Goal: Transaction & Acquisition: Subscribe to service/newsletter

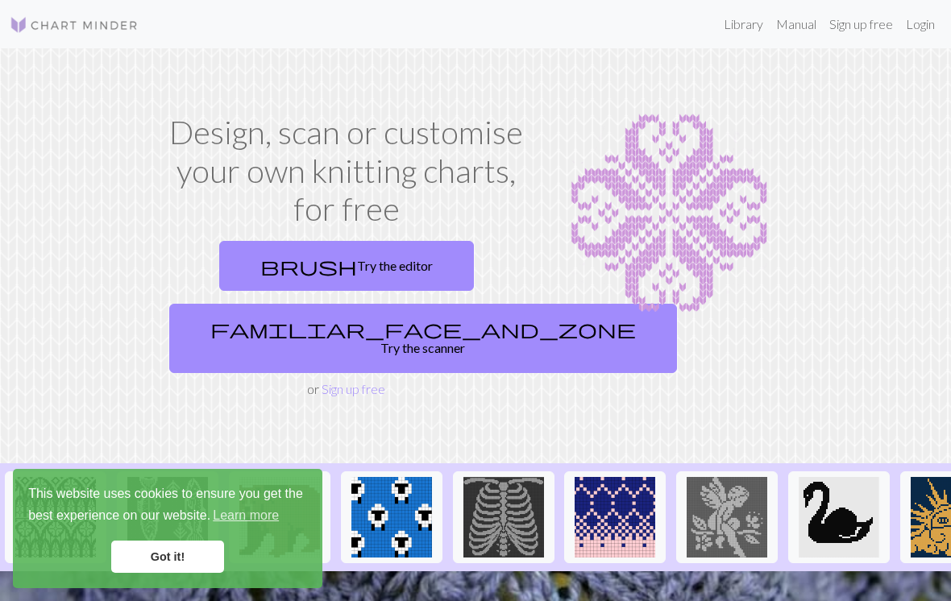
click at [401, 277] on link "brush Try the editor" at bounding box center [346, 266] width 255 height 50
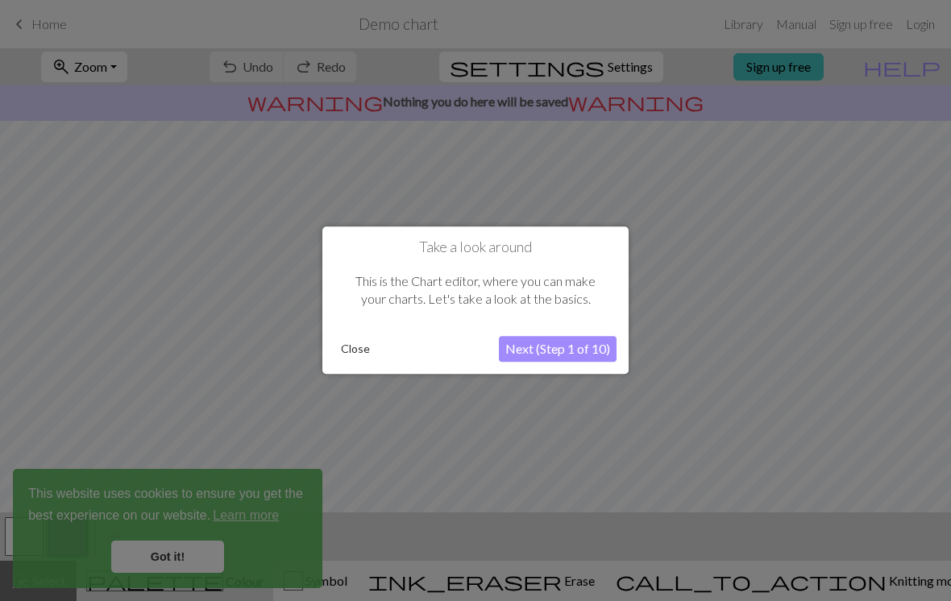
click at [361, 348] on button "Close" at bounding box center [356, 350] width 42 height 24
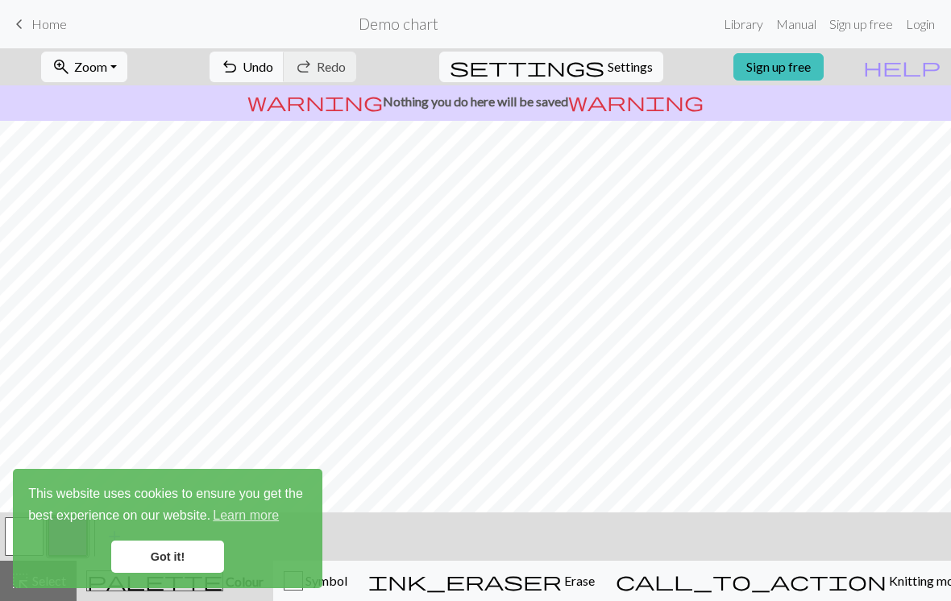
click at [285, 79] on button "undo Undo Undo" at bounding box center [247, 67] width 75 height 31
click at [320, 70] on div "undo Undo Undo redo Redo Redo" at bounding box center [283, 66] width 171 height 37
click at [336, 69] on div "undo Undo Undo redo Redo Redo" at bounding box center [283, 66] width 171 height 37
click at [318, 80] on div "undo Undo Undo redo Redo Redo" at bounding box center [283, 66] width 171 height 37
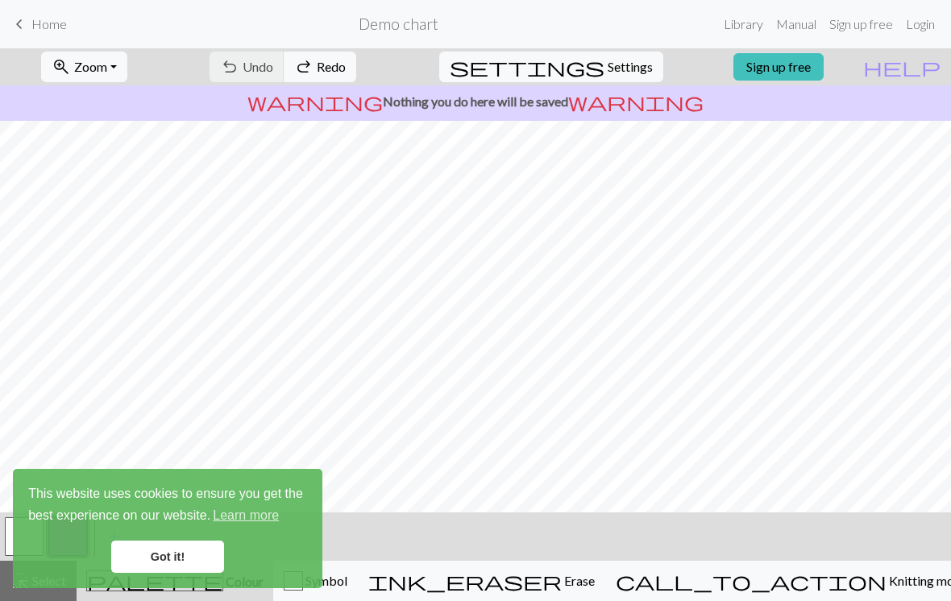
click at [328, 76] on div "undo Undo Undo redo Redo Redo" at bounding box center [283, 66] width 171 height 37
click at [298, 69] on div "undo Undo Undo redo Redo Redo" at bounding box center [283, 66] width 171 height 37
click at [297, 60] on div "undo Undo Undo redo Redo Redo" at bounding box center [283, 66] width 171 height 37
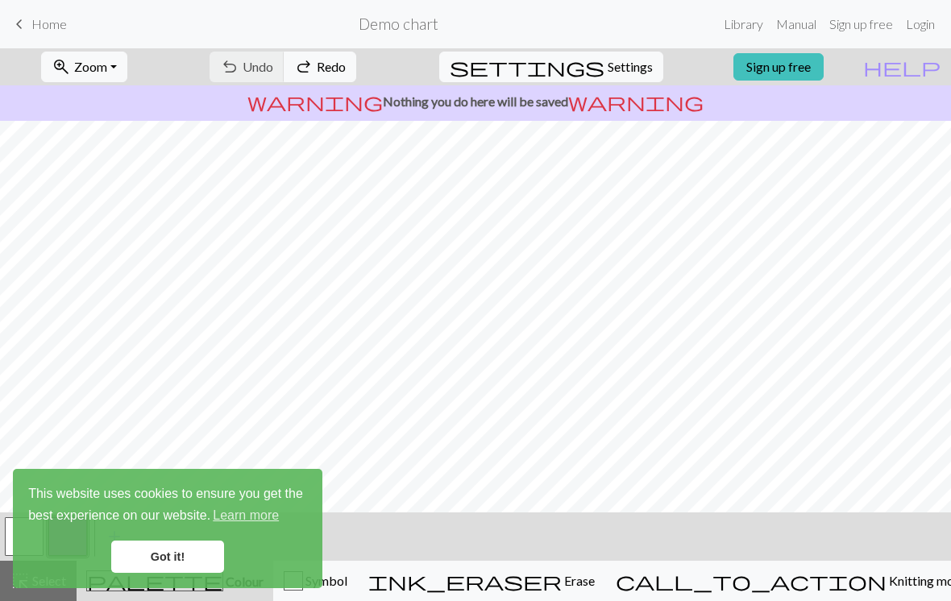
click at [305, 67] on div "undo Undo Undo redo Redo Redo" at bounding box center [283, 66] width 171 height 37
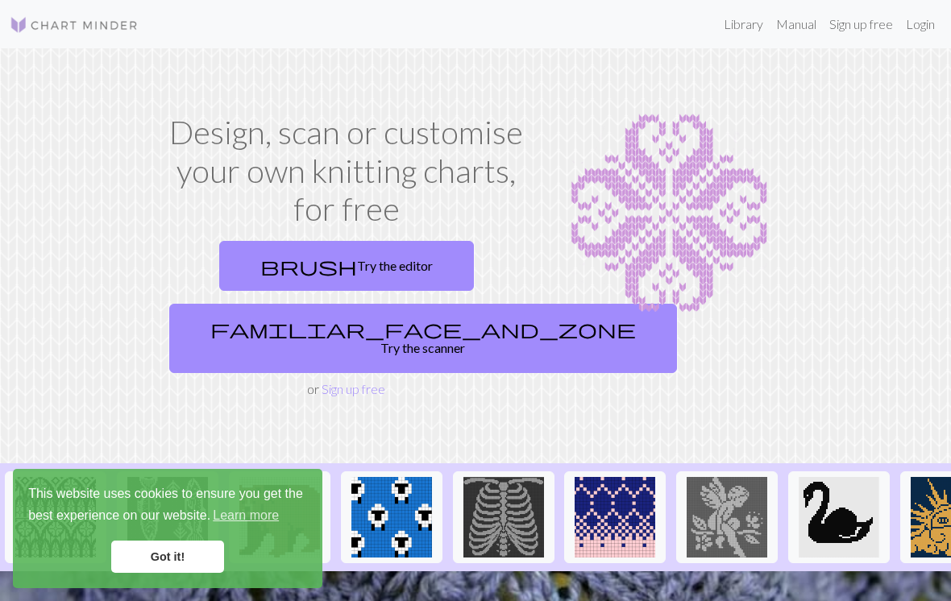
click at [288, 331] on link "familiar_face_and_zone Try the scanner" at bounding box center [423, 338] width 508 height 69
click at [280, 324] on link "familiar_face_and_zone Try the scanner" at bounding box center [423, 338] width 508 height 69
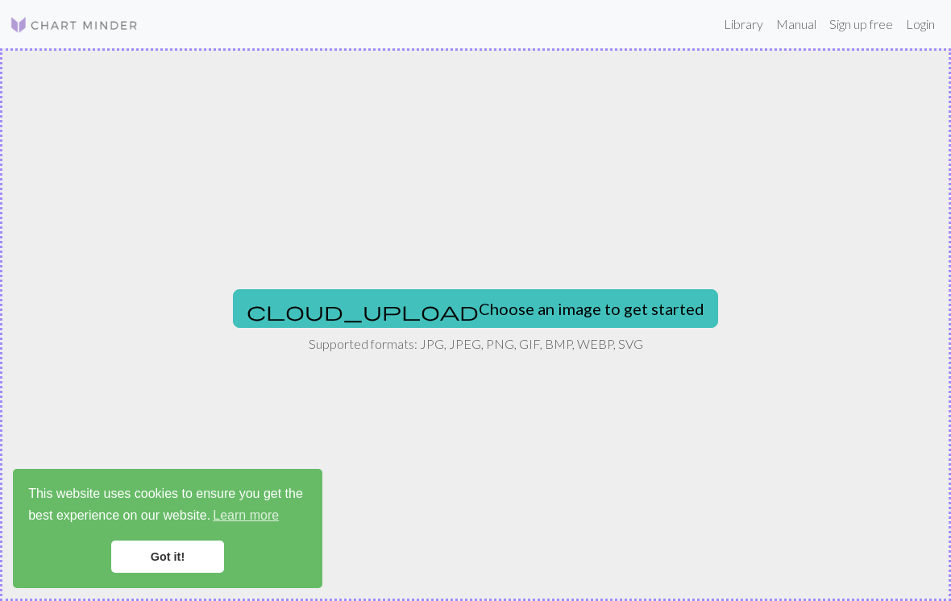
click at [581, 304] on button "cloud_upload Choose an image to get started" at bounding box center [475, 308] width 485 height 39
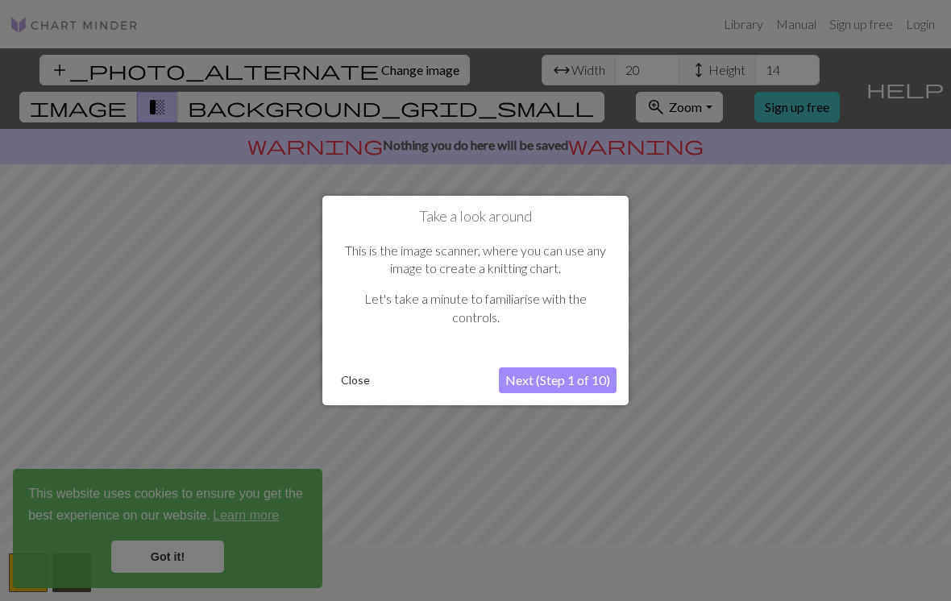
click at [355, 389] on button "Close" at bounding box center [356, 380] width 42 height 24
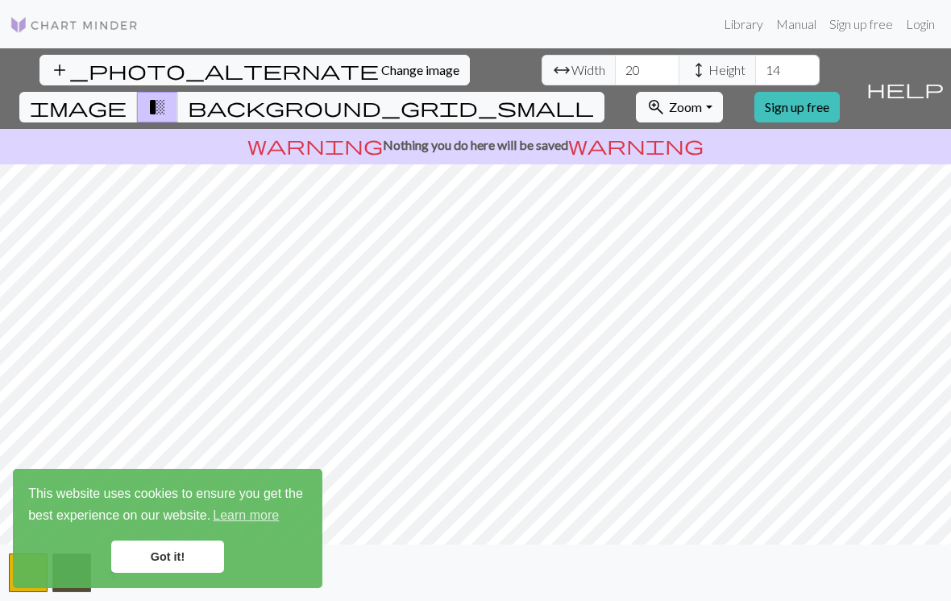
click at [201, 562] on link "Got it!" at bounding box center [167, 557] width 113 height 32
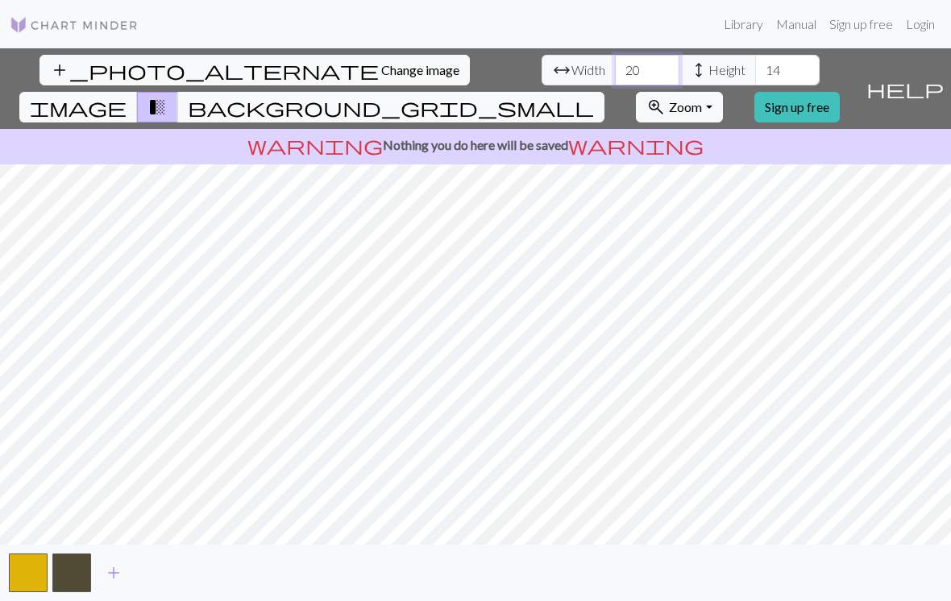
click at [615, 80] on input "20" at bounding box center [647, 70] width 65 height 31
type input "2"
type input "70"
click at [755, 71] on input "14" at bounding box center [787, 70] width 65 height 31
type input "1"
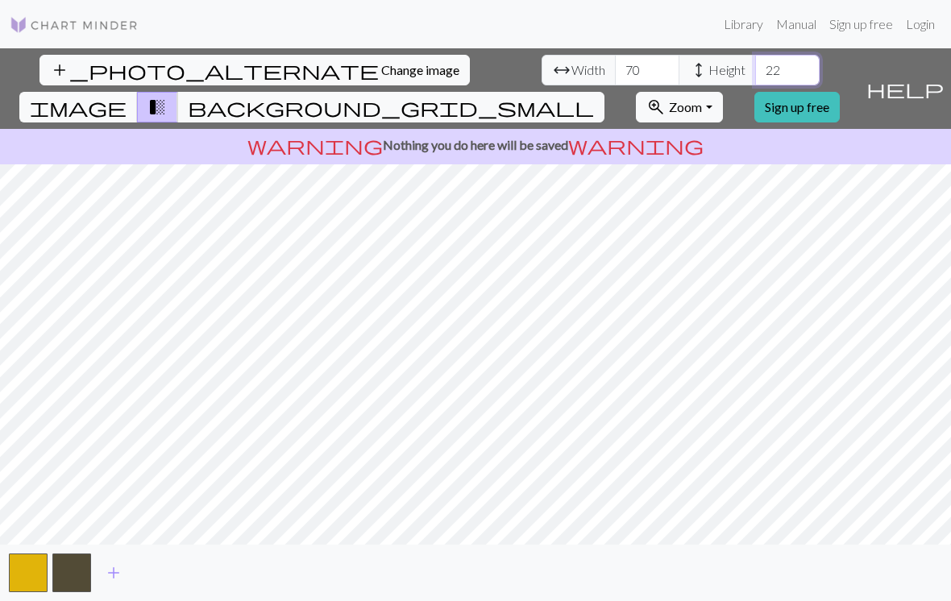
type input "22"
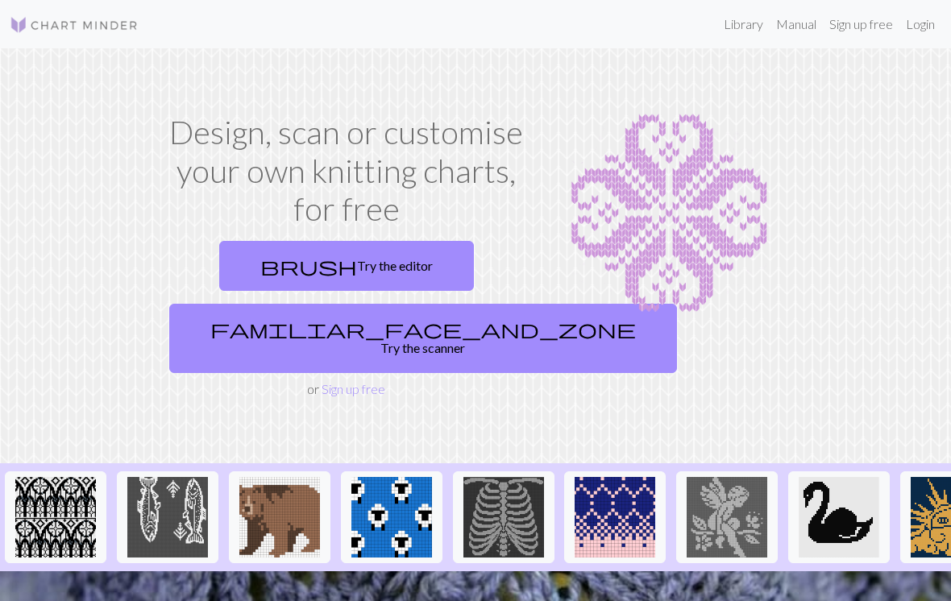
click at [858, 26] on link "Sign up free" at bounding box center [861, 24] width 77 height 32
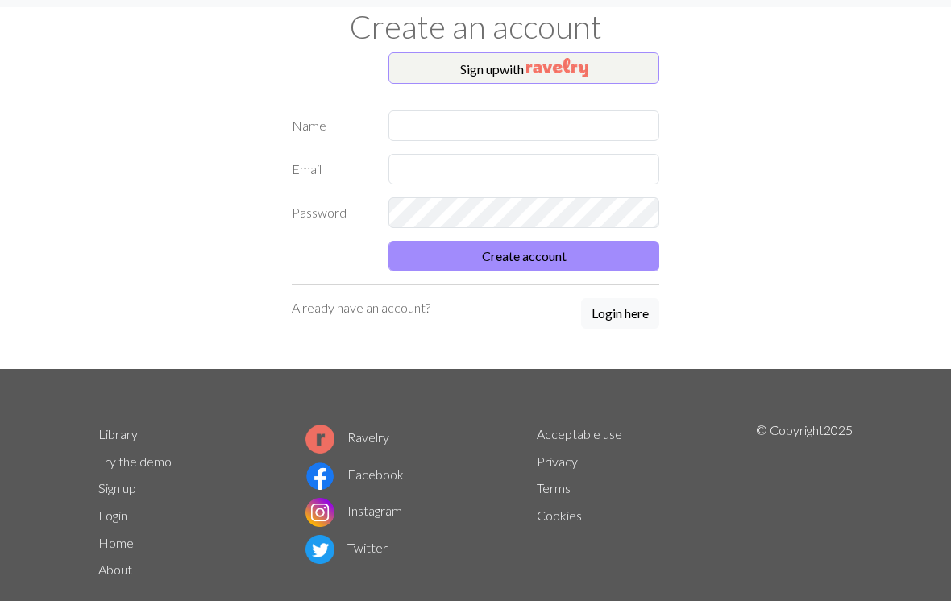
scroll to position [49, 0]
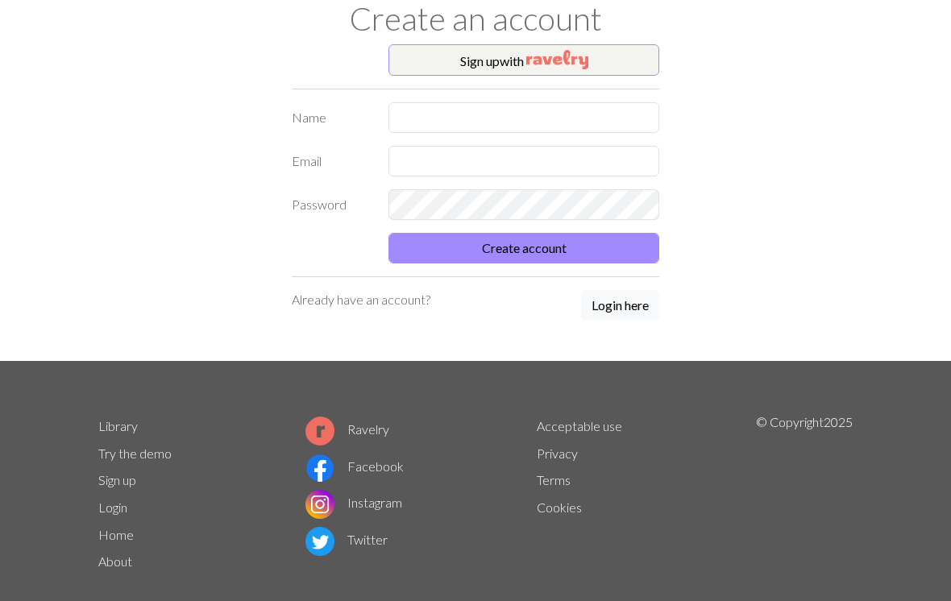
click at [631, 68] on button "Sign up with" at bounding box center [524, 60] width 271 height 32
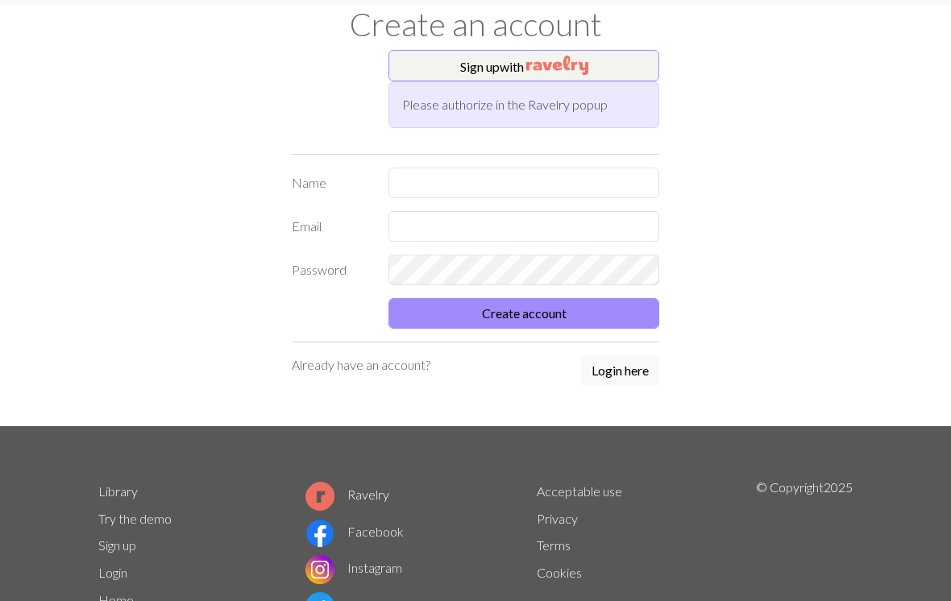
scroll to position [0, 0]
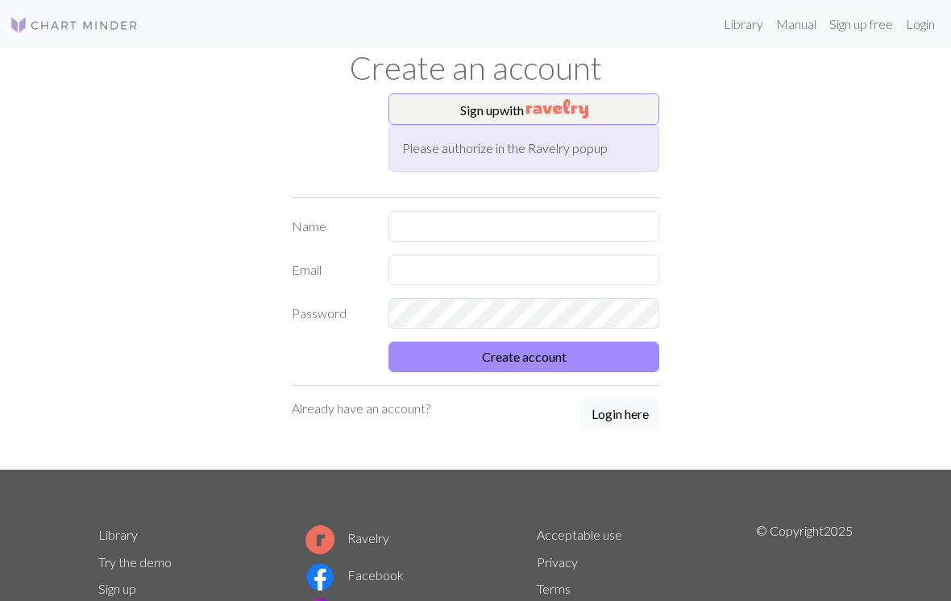
click at [631, 410] on button "Login here" at bounding box center [620, 414] width 78 height 31
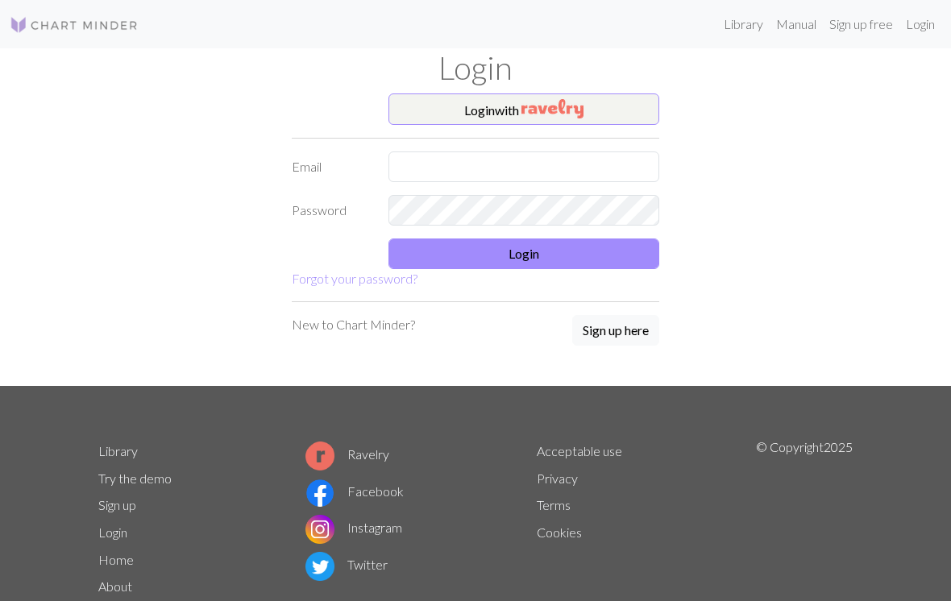
click at [626, 336] on button "Sign up here" at bounding box center [615, 330] width 87 height 31
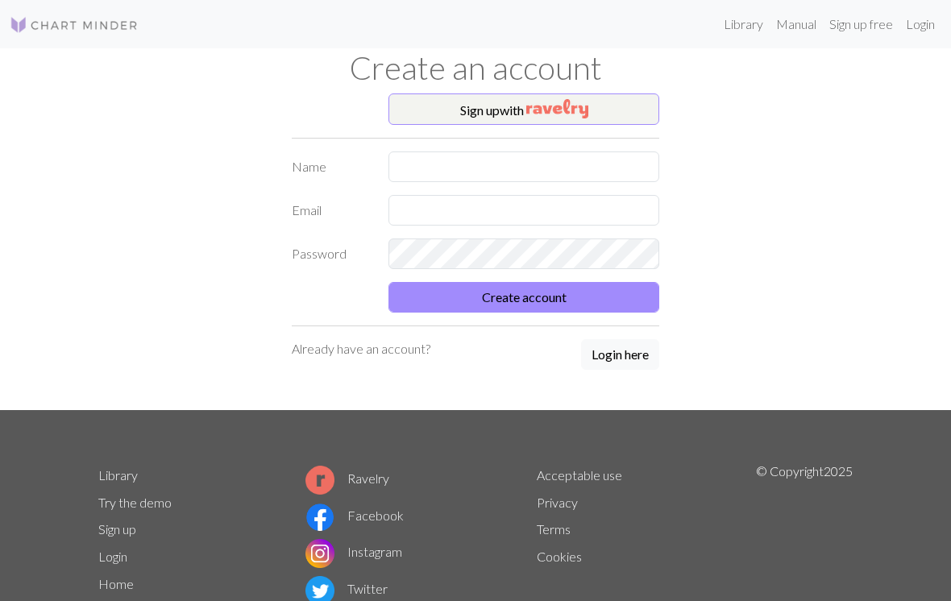
click at [627, 302] on button "Create account" at bounding box center [524, 297] width 271 height 31
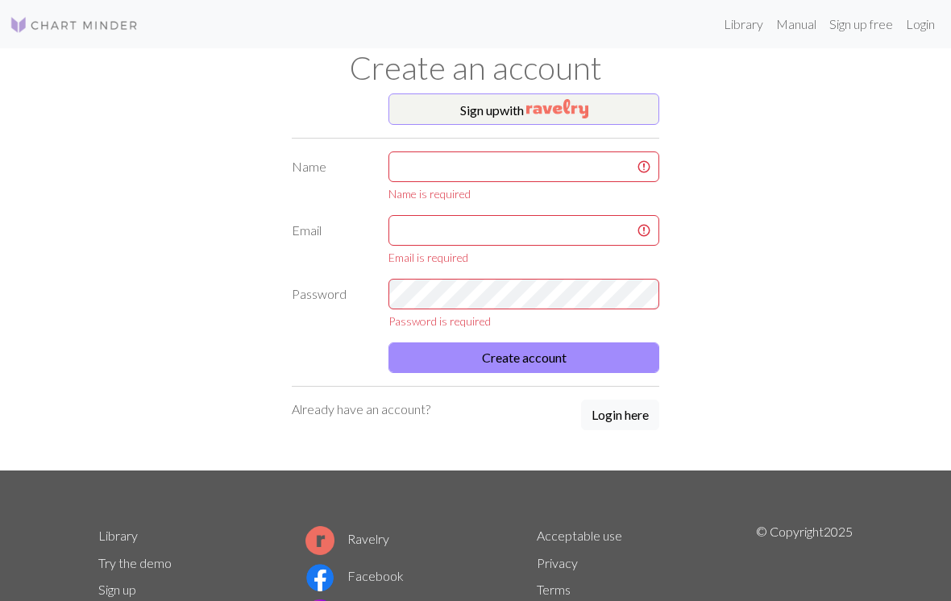
click at [627, 419] on button "Login here" at bounding box center [620, 415] width 78 height 31
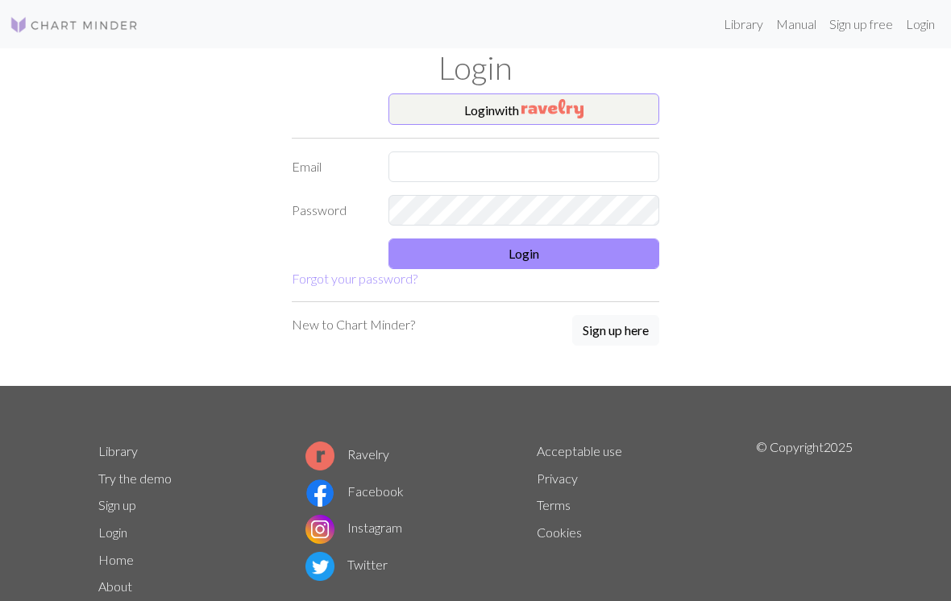
click at [913, 29] on link "Login" at bounding box center [921, 24] width 42 height 32
click at [609, 117] on button "Login with" at bounding box center [524, 110] width 271 height 32
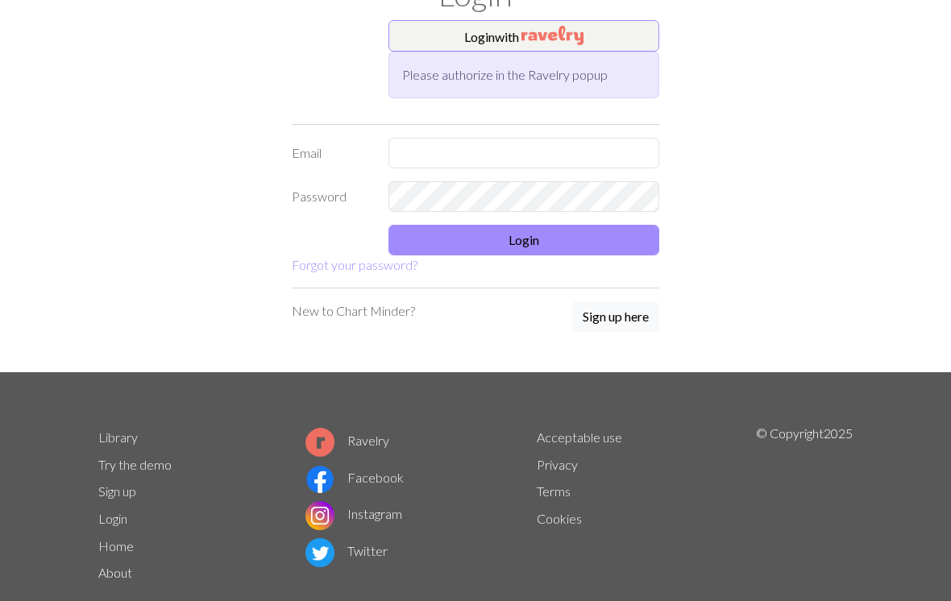
scroll to position [73, 0]
click at [588, 323] on button "Sign up here" at bounding box center [615, 317] width 87 height 31
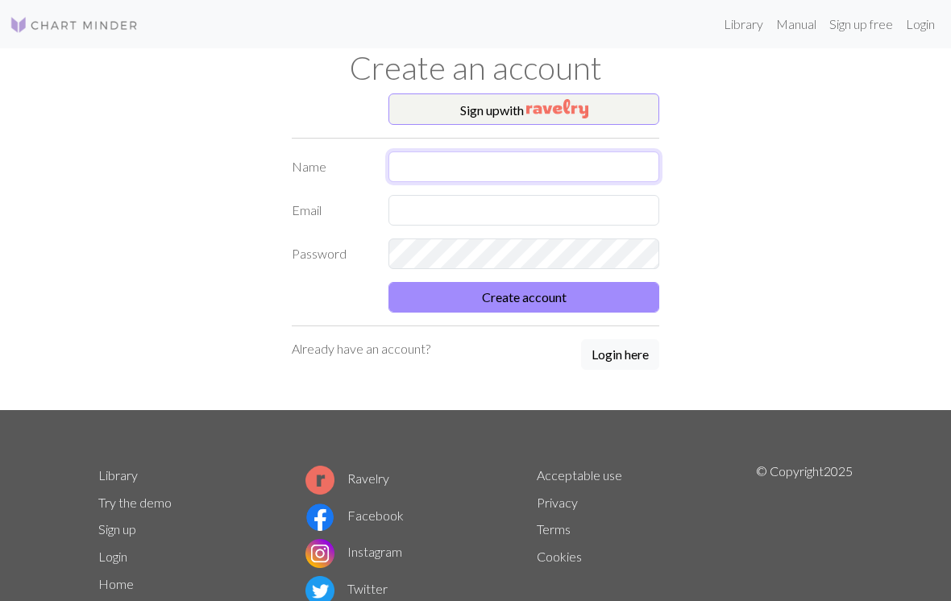
click at [543, 175] on input "text" at bounding box center [524, 167] width 271 height 31
type input "Salty"
click at [593, 234] on form "Name Salty Email Password Create account" at bounding box center [476, 232] width 368 height 161
click at [618, 224] on input "text" at bounding box center [524, 210] width 271 height 31
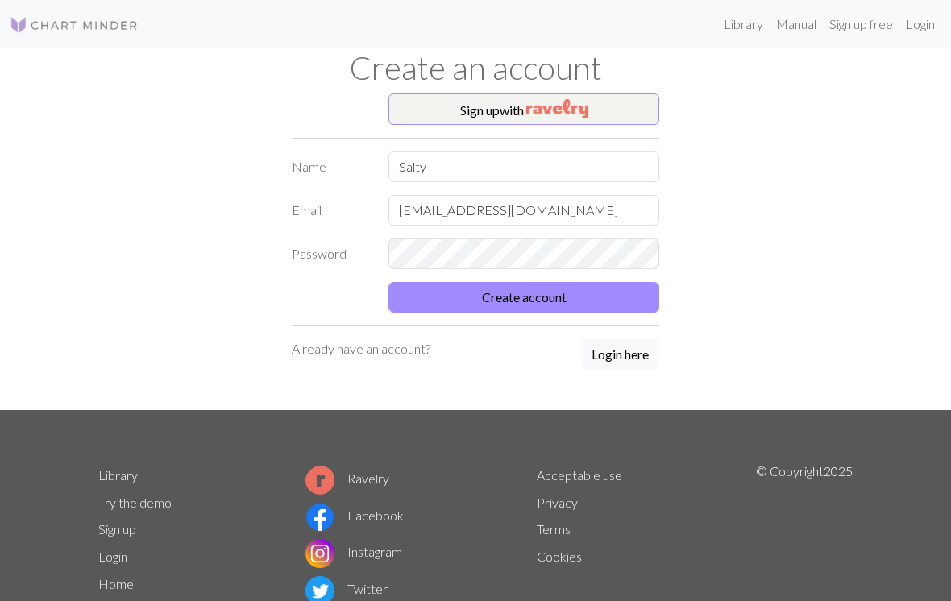
click at [634, 299] on button "Create account" at bounding box center [524, 297] width 271 height 31
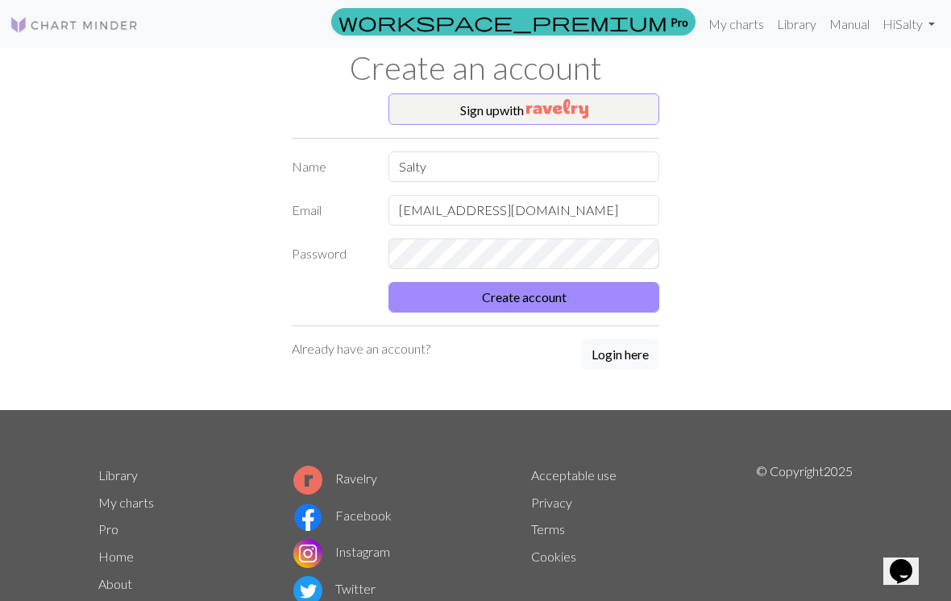
click at [632, 301] on button "Create account" at bounding box center [524, 297] width 271 height 31
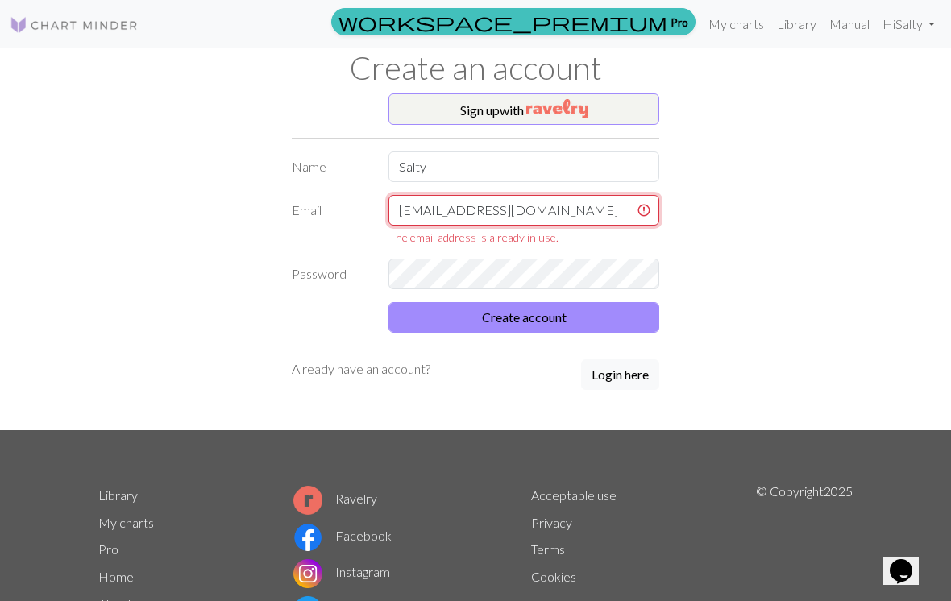
click at [568, 221] on input "[EMAIL_ADDRESS][DOMAIN_NAME]" at bounding box center [524, 210] width 271 height 31
type input "y"
type input "[EMAIL_ADDRESS][DOMAIN_NAME]"
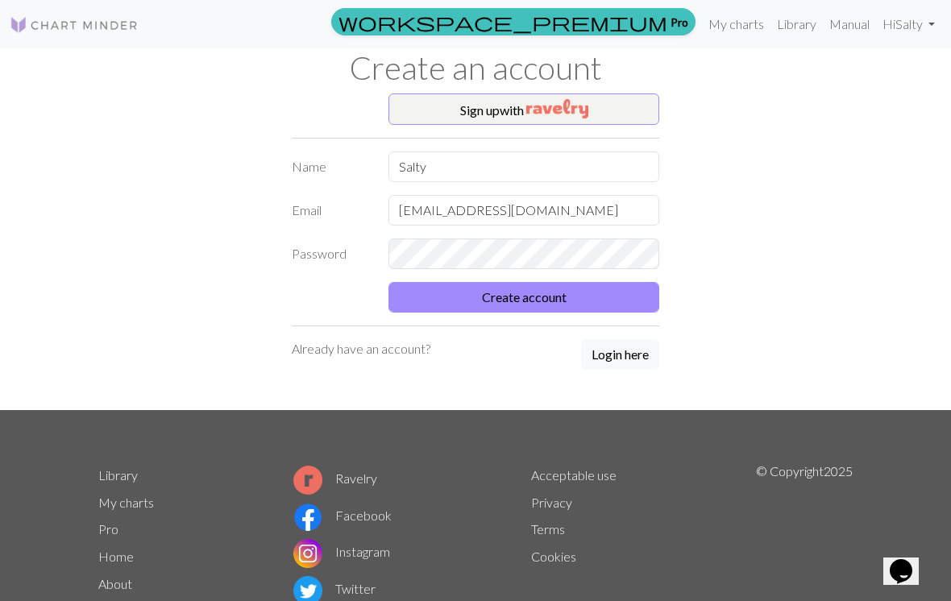
click at [433, 302] on button "Create account" at bounding box center [524, 297] width 271 height 31
